Goal: Communication & Community: Share content

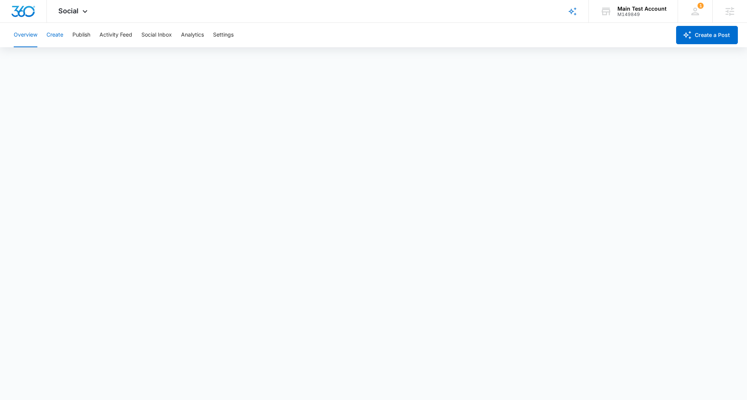
click at [52, 37] on button "Create" at bounding box center [55, 35] width 17 height 24
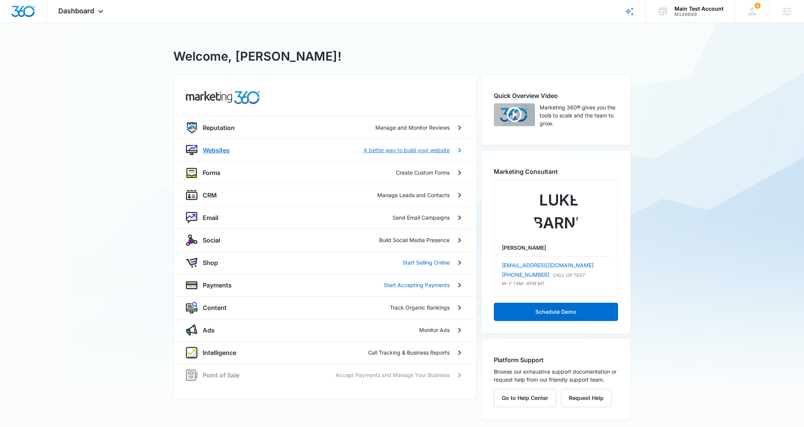
click at [214, 150] on p "Websites" at bounding box center [216, 150] width 27 height 9
